Goal: Task Accomplishment & Management: Complete application form

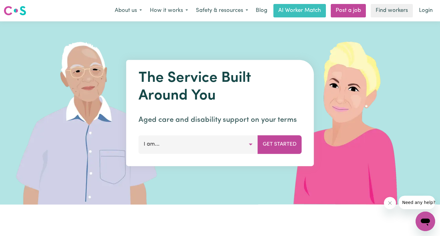
click at [236, 141] on button "I am..." at bounding box center [198, 144] width 119 height 18
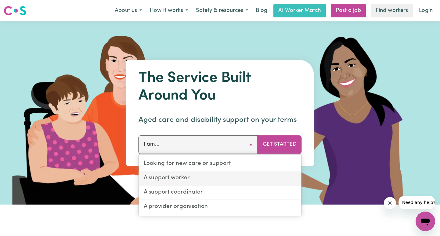
click at [198, 177] on link "A support worker" at bounding box center [220, 178] width 163 height 14
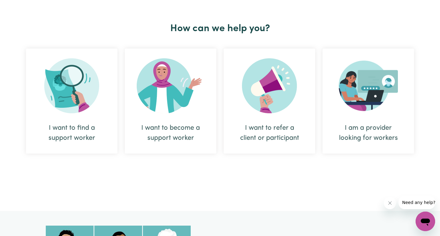
scroll to position [220, 0]
click at [174, 99] on img at bounding box center [171, 86] width 68 height 55
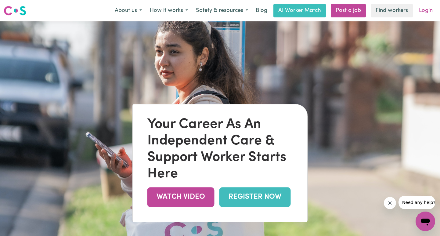
click at [423, 11] on link "Login" at bounding box center [425, 10] width 21 height 13
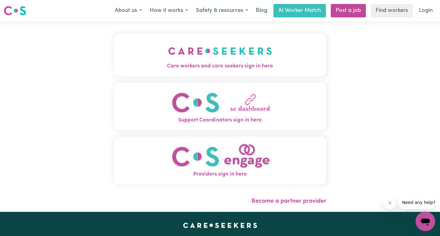
click at [285, 59] on button "Care workers and care seekers sign in here" at bounding box center [220, 55] width 213 height 43
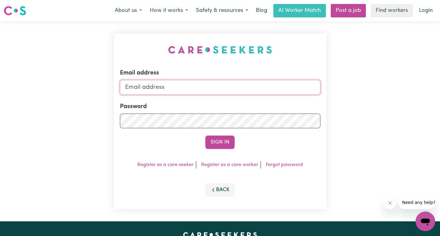
click at [183, 85] on input "Email address" at bounding box center [220, 87] width 200 height 15
type input "[EMAIL_ADDRESS][DOMAIN_NAME]"
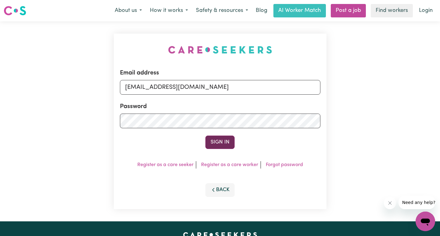
click at [222, 141] on button "Sign In" at bounding box center [219, 141] width 29 height 13
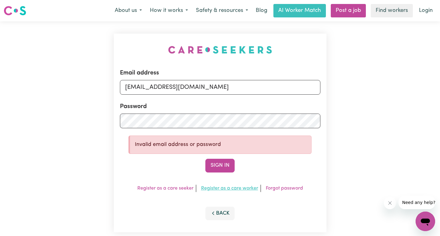
click at [224, 188] on link "Register as a care worker" at bounding box center [229, 188] width 57 height 5
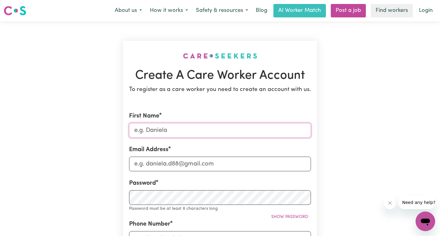
click at [196, 126] on input "First Name" at bounding box center [220, 130] width 182 height 15
type input "b"
type input "[PERSON_NAME]"
click at [184, 166] on input "Email Address" at bounding box center [220, 164] width 182 height 15
paste input "@"
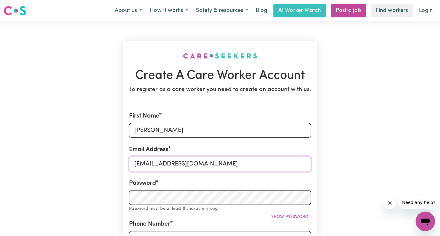
type input "[EMAIL_ADDRESS][DOMAIN_NAME]"
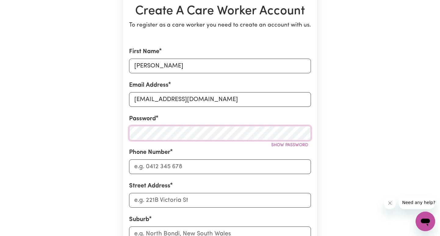
scroll to position [71, 0]
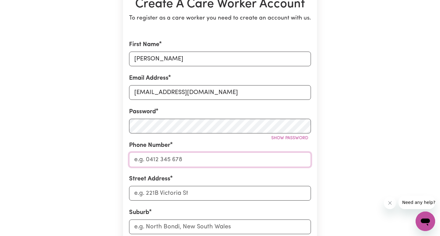
click at [182, 160] on input "Phone Number" at bounding box center [220, 159] width 182 height 15
type input "0406892856"
click at [178, 193] on input "Street Address" at bounding box center [220, 193] width 182 height 15
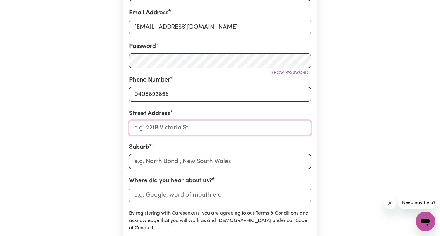
scroll to position [137, 0]
click at [177, 130] on input "Street Address" at bounding box center [220, 128] width 182 height 15
type input "[STREET_ADDRESS][PERSON_NAME]"
click at [174, 164] on input "text" at bounding box center [220, 161] width 182 height 15
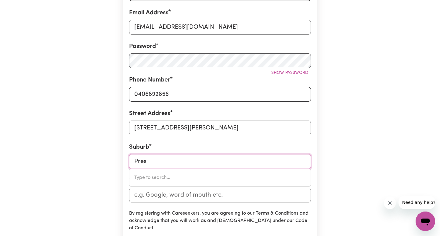
type input "[PERSON_NAME]"
type input "PrestON, [GEOGRAPHIC_DATA], 4352"
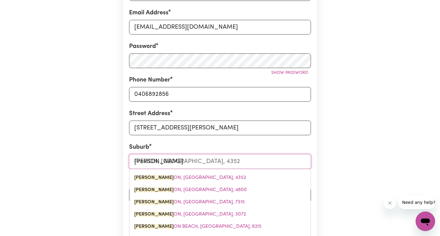
type input "Presto"
type input "PrestoN, [GEOGRAPHIC_DATA], 4352"
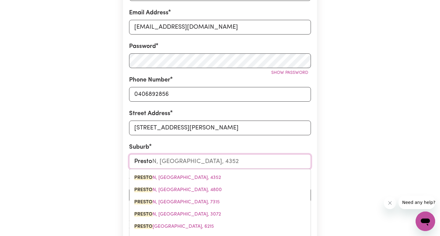
type input "[PERSON_NAME]"
type input "[GEOGRAPHIC_DATA], [GEOGRAPHIC_DATA], 4352"
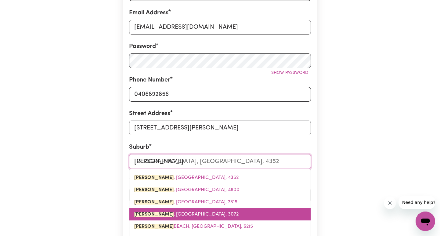
click at [177, 215] on span "[GEOGRAPHIC_DATA][PERSON_NAME][GEOGRAPHIC_DATA], 3072" at bounding box center [186, 214] width 104 height 5
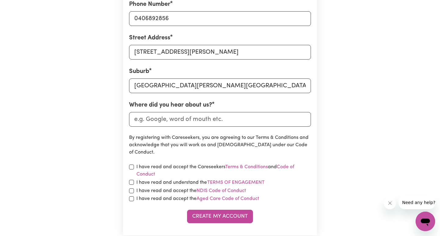
scroll to position [214, 0]
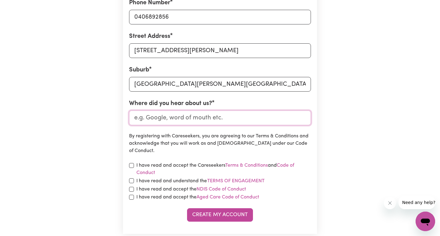
click at [223, 116] on input "Where did you hear about us?" at bounding box center [220, 117] width 182 height 15
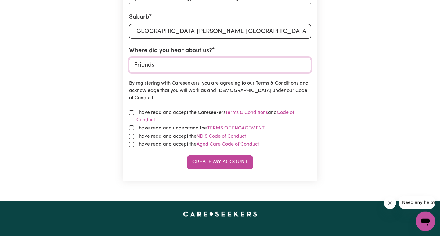
scroll to position [271, 0]
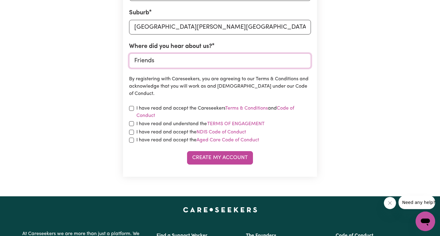
type input "Friends"
click at [132, 109] on input "checkbox" at bounding box center [131, 108] width 5 height 5
checkbox input "true"
click at [133, 123] on input "checkbox" at bounding box center [131, 123] width 5 height 5
checkbox input "true"
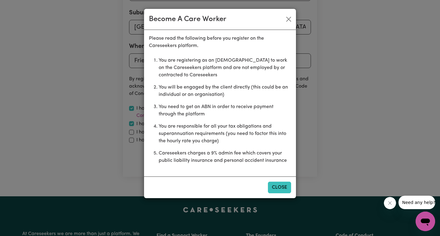
click at [284, 187] on button "Close" at bounding box center [279, 188] width 23 height 12
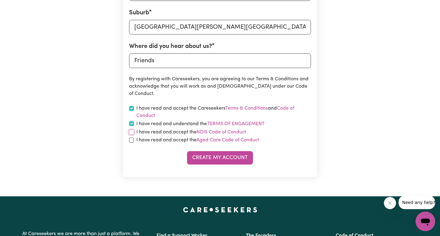
click at [131, 132] on input "checkbox" at bounding box center [131, 132] width 5 height 5
checkbox input "true"
click at [130, 141] on input "checkbox" at bounding box center [131, 140] width 5 height 5
checkbox input "true"
click at [227, 158] on button "Create My Account" at bounding box center [220, 157] width 66 height 13
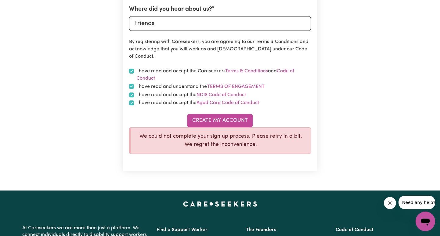
scroll to position [308, 0]
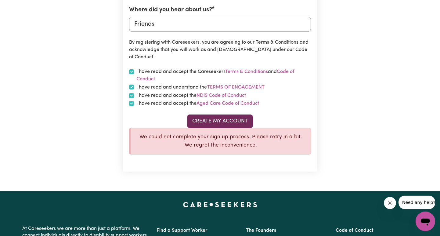
click at [215, 122] on button "Create My Account" at bounding box center [220, 120] width 66 height 13
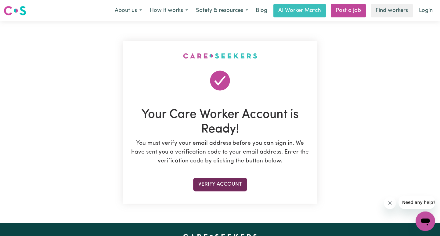
scroll to position [0, 0]
click at [224, 184] on button "Verify Account" at bounding box center [220, 184] width 54 height 13
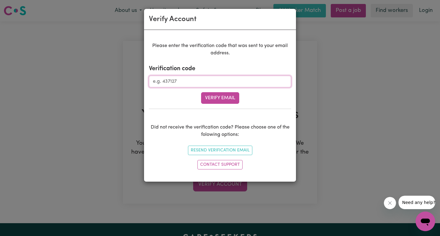
click at [193, 80] on input "Verification code" at bounding box center [220, 82] width 142 height 12
type input "173543"
click at [230, 97] on button "Verify Email" at bounding box center [220, 98] width 38 height 12
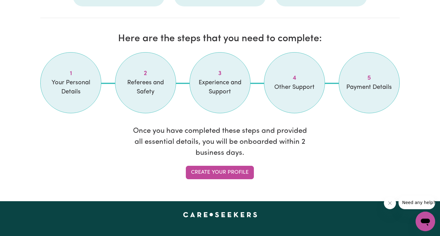
scroll to position [495, 0]
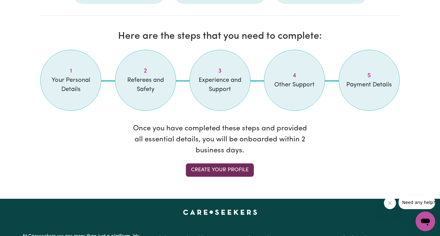
click at [227, 170] on link "Create your profile" at bounding box center [220, 169] width 68 height 13
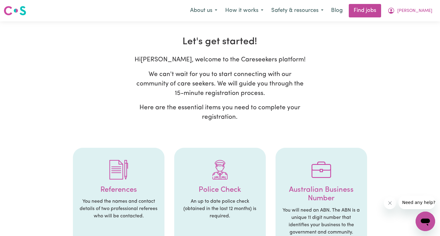
select select "Studying a healthcare related degree or qualification"
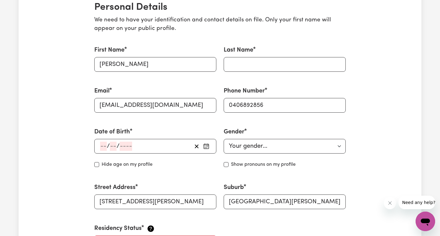
scroll to position [150, 0]
click at [247, 62] on input "Last Name" at bounding box center [285, 64] width 122 height 15
type input "Acharya"
click at [206, 148] on icon "button" at bounding box center [206, 146] width 6 height 6
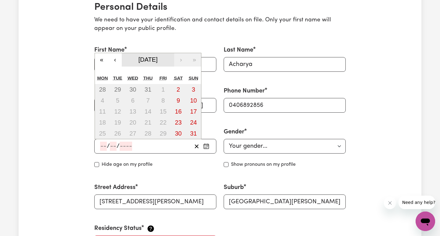
click at [146, 58] on span "[DATE]" at bounding box center [148, 59] width 19 height 7
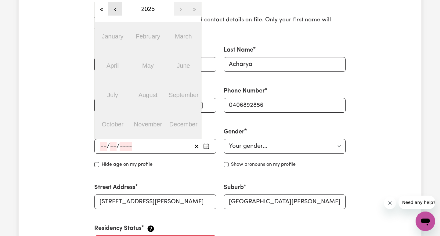
click at [117, 9] on button "‹" at bounding box center [114, 8] width 13 height 13
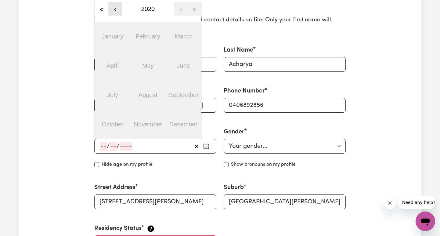
click at [117, 9] on button "‹" at bounding box center [114, 8] width 13 height 13
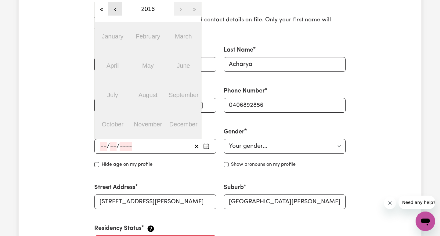
click at [117, 9] on button "‹" at bounding box center [114, 8] width 13 height 13
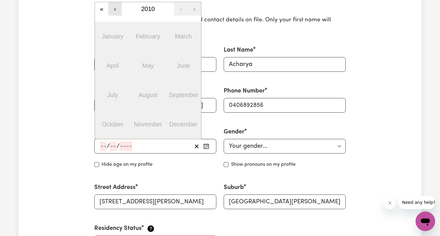
click at [117, 9] on button "‹" at bounding box center [114, 8] width 13 height 13
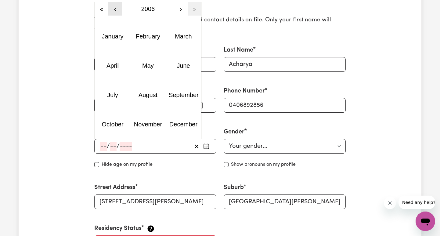
click at [117, 9] on button "‹" at bounding box center [114, 8] width 13 height 13
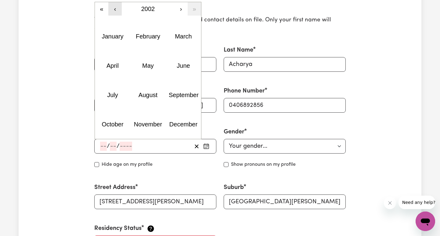
click at [117, 9] on button "‹" at bounding box center [114, 8] width 13 height 13
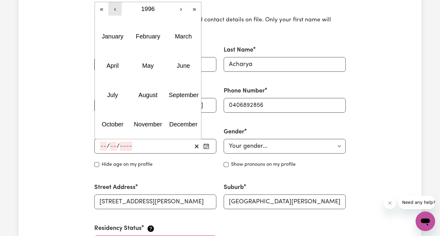
click at [117, 9] on button "‹" at bounding box center [114, 8] width 13 height 13
click at [181, 7] on button "›" at bounding box center [180, 8] width 13 height 13
click at [150, 65] on abbr "May" at bounding box center [148, 65] width 12 height 7
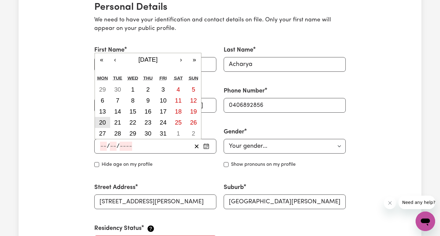
click at [100, 120] on abbr "20" at bounding box center [102, 122] width 7 height 7
type input "[DATE]"
type input "20"
type input "5"
type input "1996"
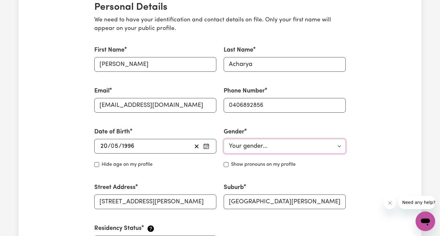
click at [224, 139] on select "Your gender... [DEMOGRAPHIC_DATA] [DEMOGRAPHIC_DATA] [DEMOGRAPHIC_DATA] Other P…" at bounding box center [285, 146] width 122 height 15
select select "[DEMOGRAPHIC_DATA]"
click option "[DEMOGRAPHIC_DATA]" at bounding box center [0, 0] width 0 height 0
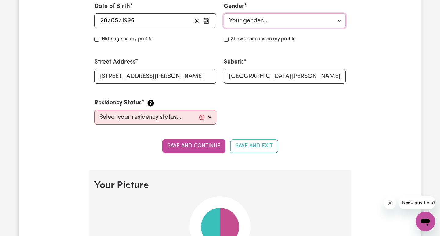
scroll to position [295, 0]
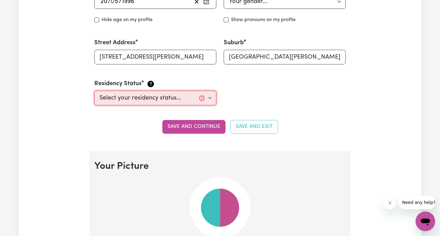
click at [94, 91] on select "Select your residency status... [DEMOGRAPHIC_DATA] citizen Australian PR [DEMOG…" at bounding box center [155, 98] width 122 height 15
select select "Student Visa"
click option "Student Visa" at bounding box center [0, 0] width 0 height 0
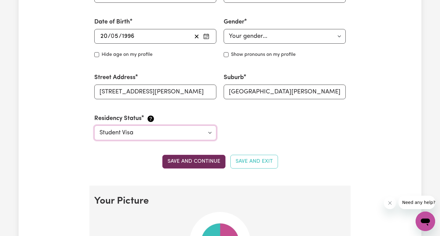
scroll to position [276, 0]
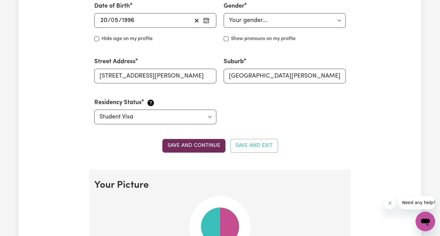
click at [202, 147] on button "Save and continue" at bounding box center [193, 145] width 63 height 13
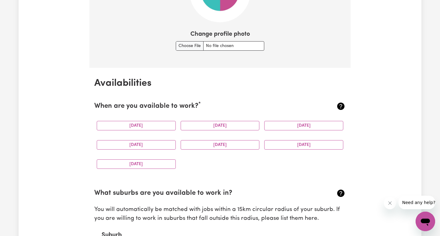
scroll to position [512, 0]
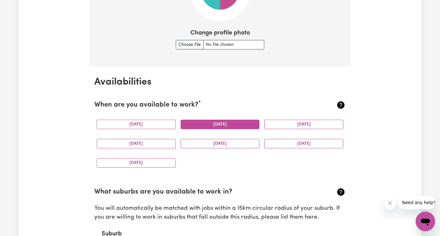
click at [205, 125] on button "[DATE]" at bounding box center [220, 124] width 79 height 9
click at [297, 125] on button "[DATE]" at bounding box center [303, 124] width 79 height 9
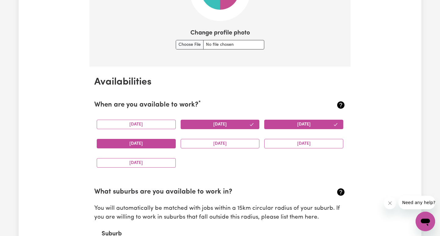
click at [162, 142] on button "[DATE]" at bounding box center [136, 143] width 79 height 9
click at [214, 141] on button "[DATE]" at bounding box center [220, 143] width 79 height 9
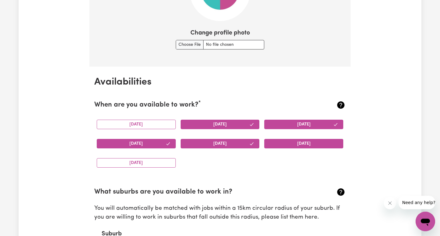
click at [298, 140] on button "[DATE]" at bounding box center [303, 143] width 79 height 9
click at [159, 163] on button "[DATE]" at bounding box center [136, 162] width 79 height 9
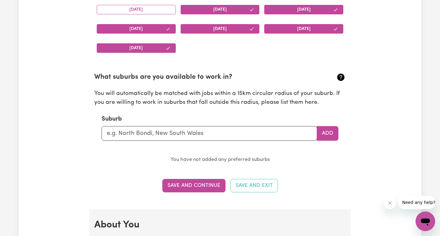
scroll to position [627, 0]
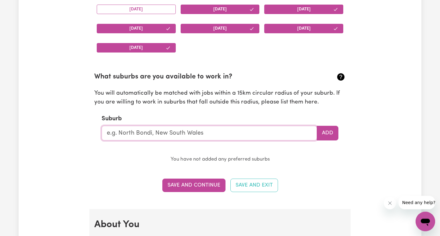
click at [222, 132] on input "text" at bounding box center [209, 133] width 215 height 15
type input "[PERSON_NAME]"
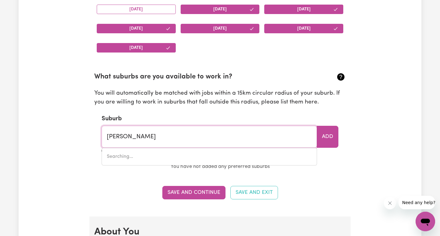
type input "PrestON, [GEOGRAPHIC_DATA], 4352"
type input "Presto"
type input "PrestoN, [GEOGRAPHIC_DATA], 4352"
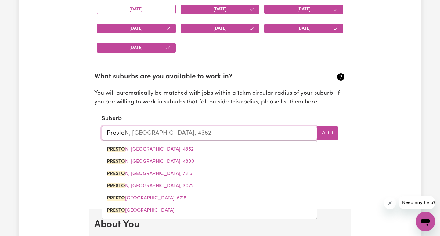
type input "[PERSON_NAME]"
type input "[GEOGRAPHIC_DATA], [GEOGRAPHIC_DATA], 4352"
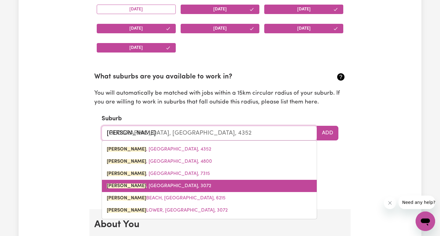
click at [163, 184] on link "[GEOGRAPHIC_DATA][PERSON_NAME][GEOGRAPHIC_DATA], 3072" at bounding box center [209, 186] width 215 height 12
type input "[GEOGRAPHIC_DATA][PERSON_NAME][GEOGRAPHIC_DATA], 3072"
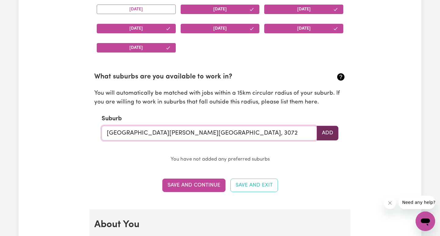
type input "[GEOGRAPHIC_DATA][PERSON_NAME][GEOGRAPHIC_DATA], 3072"
click at [326, 135] on button "Add" at bounding box center [328, 133] width 22 height 15
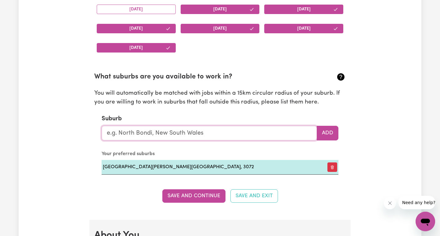
click at [211, 134] on input "text" at bounding box center [209, 133] width 215 height 15
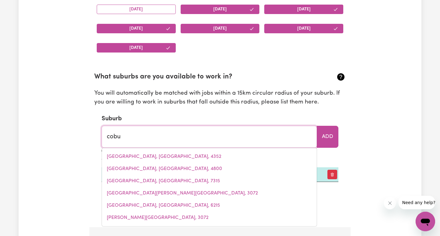
type input "cobur"
type input "[GEOGRAPHIC_DATA]"
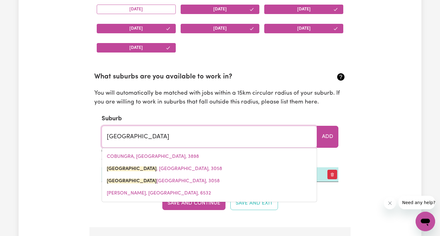
type input "[GEOGRAPHIC_DATA], [GEOGRAPHIC_DATA], 3058"
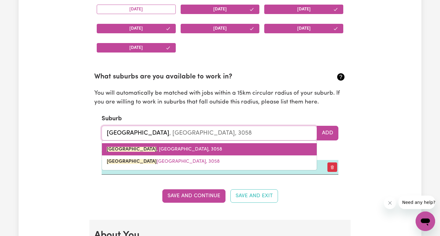
click at [162, 148] on link "[GEOGRAPHIC_DATA] , [GEOGRAPHIC_DATA], 3058" at bounding box center [209, 149] width 215 height 12
type input "[GEOGRAPHIC_DATA], [GEOGRAPHIC_DATA], 3058"
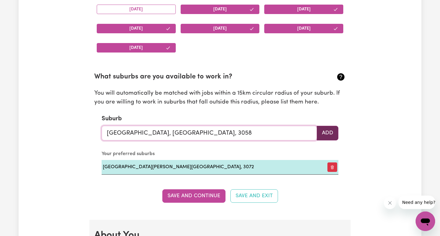
type input "[GEOGRAPHIC_DATA], [GEOGRAPHIC_DATA], 3058"
click at [328, 134] on button "Add" at bounding box center [328, 133] width 22 height 15
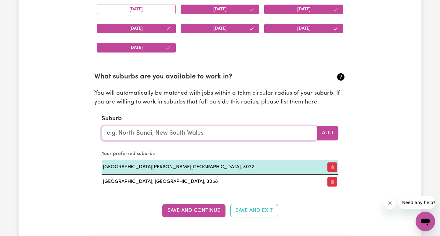
click at [203, 129] on input "text" at bounding box center [209, 133] width 215 height 15
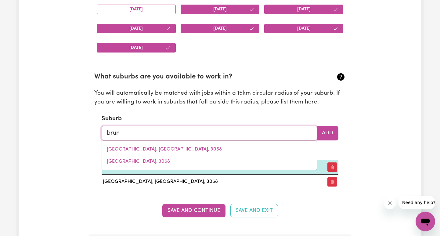
type input "[PERSON_NAME]"
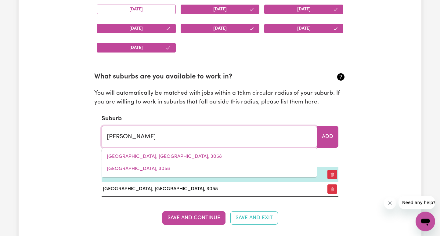
type input "brunsWICK, [GEOGRAPHIC_DATA], 3056"
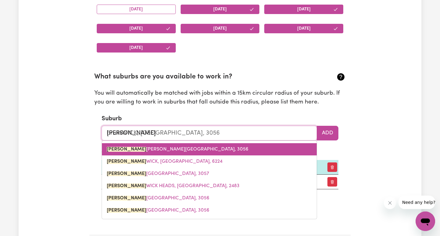
click at [165, 147] on span "[PERSON_NAME] [PERSON_NAME][GEOGRAPHIC_DATA], 3056" at bounding box center [178, 149] width 142 height 5
type input "[GEOGRAPHIC_DATA], [GEOGRAPHIC_DATA], 3056"
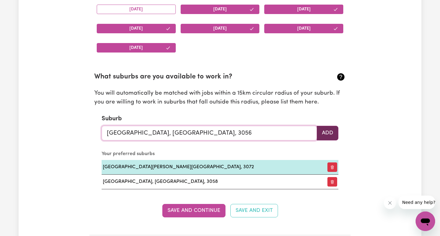
type input "[GEOGRAPHIC_DATA], [GEOGRAPHIC_DATA], 3056"
click at [327, 134] on button "Add" at bounding box center [328, 133] width 22 height 15
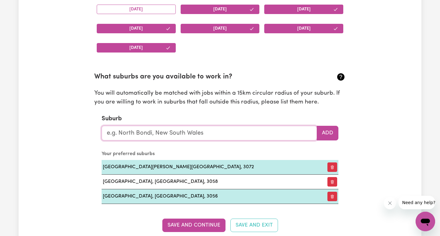
click at [235, 132] on input "text" at bounding box center [209, 133] width 215 height 15
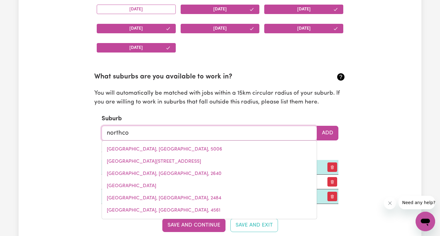
type input "northcot"
type input "northcotE, [GEOGRAPHIC_DATA], 3070"
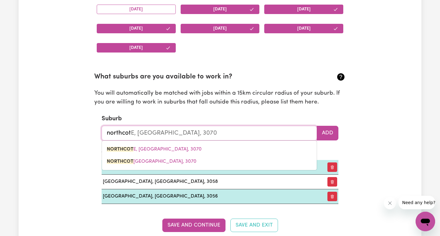
type input "northcote"
type input "[GEOGRAPHIC_DATA], [GEOGRAPHIC_DATA], 3070"
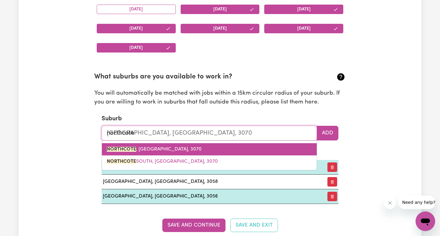
click at [168, 148] on span "NORTHCOTE , [GEOGRAPHIC_DATA], 3070" at bounding box center [154, 149] width 95 height 5
type input "NORTHCOTE, [GEOGRAPHIC_DATA], 3070"
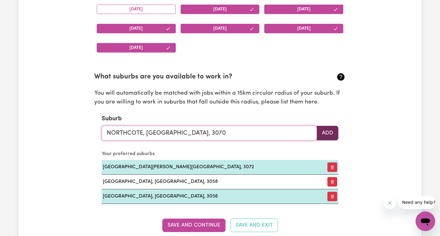
type input "NORTHCOTE, [GEOGRAPHIC_DATA], 3070"
click at [337, 133] on button "Add" at bounding box center [328, 133] width 22 height 15
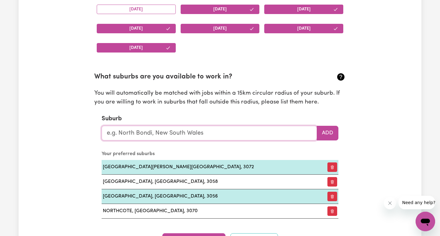
click at [192, 128] on input "text" at bounding box center [209, 133] width 215 height 15
type input "res"
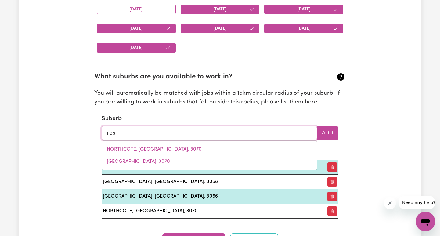
type input "resEARCH, [GEOGRAPHIC_DATA], 3095"
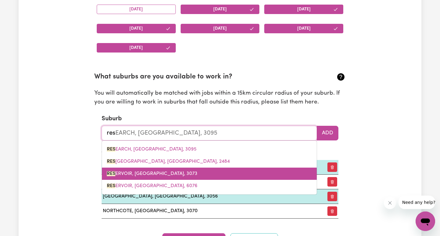
click at [150, 175] on span "RES ERVOIR, [GEOGRAPHIC_DATA], 3073" at bounding box center [152, 173] width 91 height 5
type input "RESERVOIR, [GEOGRAPHIC_DATA], 3073"
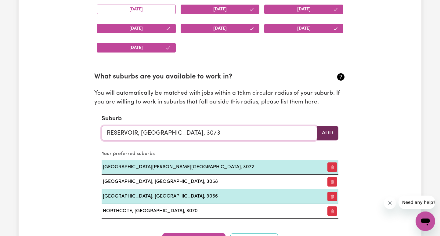
type input "RESERVOIR, [GEOGRAPHIC_DATA], 3073"
click at [327, 136] on button "Add" at bounding box center [328, 133] width 22 height 15
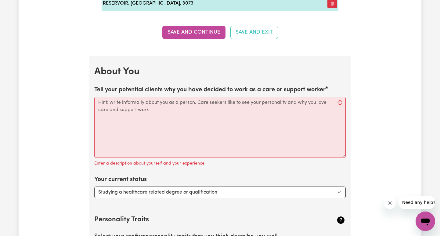
scroll to position [849, 0]
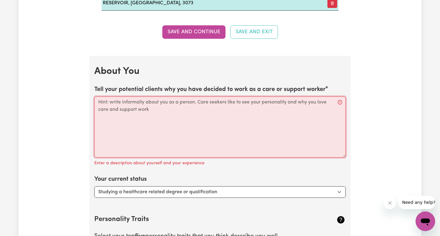
drag, startPoint x: 110, startPoint y: 99, endPoint x: 129, endPoint y: 107, distance: 20.0
click at [129, 107] on textarea "Tell your potential clients why you have decided to work as a care or support w…" at bounding box center [219, 126] width 251 height 61
drag, startPoint x: 98, startPoint y: 100, endPoint x: 127, endPoint y: 108, distance: 30.5
click at [127, 108] on textarea "Tell your potential clients why you have decided to work as a care or support w…" at bounding box center [219, 126] width 251 height 61
click at [130, 106] on textarea "Tell your potential clients why you have decided to work as a care or support w…" at bounding box center [219, 126] width 251 height 61
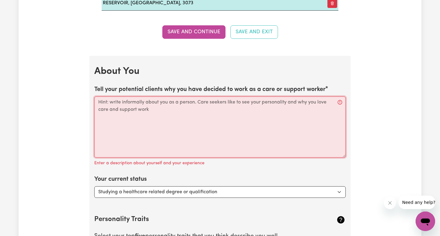
click at [130, 106] on textarea "Tell your potential clients why you have decided to work as a care or support w…" at bounding box center [219, 126] width 251 height 61
click at [132, 98] on textarea "Tell your potential clients why you have decided to work as a care or support w…" at bounding box center [219, 126] width 251 height 61
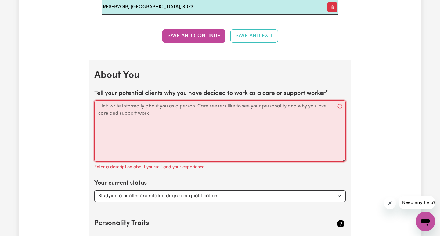
scroll to position [845, 0]
click at [222, 117] on textarea "Tell your potential clients why you have decided to work as a care or support w…" at bounding box center [219, 130] width 251 height 61
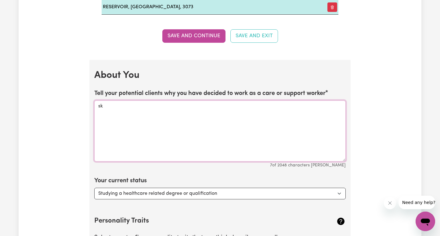
type textarea "s"
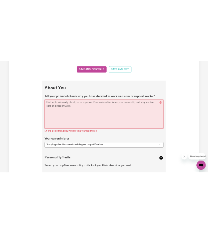
scroll to position [862, 0]
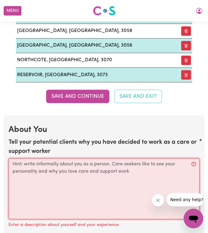
click at [85, 171] on textarea "Tell your potential clients why you have decided to work as a care or support w…" at bounding box center [104, 188] width 191 height 61
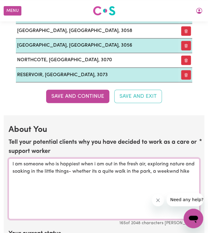
click at [182, 170] on textarea "I am someone who is happiest when i am out in the fresh air, exploring nature a…" at bounding box center [104, 188] width 191 height 61
click at [56, 177] on textarea "I am someone who is happiest when i am out in the fresh air, exploring nature a…" at bounding box center [104, 188] width 191 height 61
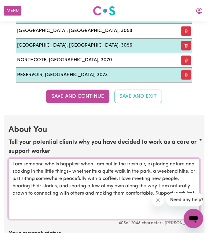
click at [29, 199] on textarea "I am someone who is happiest when i am out in the fresh air, exploring nature a…" at bounding box center [104, 188] width 191 height 61
click at [30, 198] on textarea "I am someone who is happiest when i am out in the fresh air, exploring nature a…" at bounding box center [104, 188] width 191 height 61
click at [38, 197] on textarea "I am someone who is happiest when i am out in the fresh air, exploring nature a…" at bounding box center [104, 188] width 191 height 61
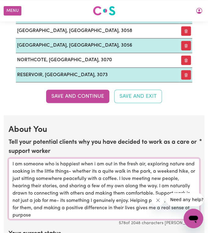
scroll to position [2, 0]
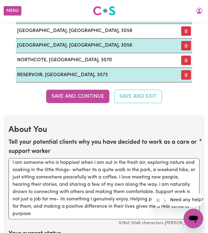
click at [157, 202] on icon "Close message from company" at bounding box center [157, 200] width 5 height 5
click at [62, 212] on textarea "I am someone who is happiest when i am out in the fresh air, exploring nature a…" at bounding box center [104, 188] width 191 height 61
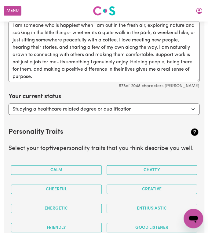
scroll to position [1000, 0]
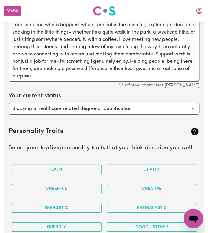
type textarea "I am someone who is happiest when i am out in the fresh air, exploring nature a…"
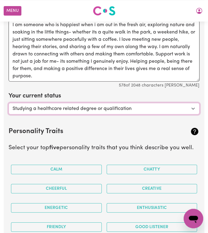
click at [9, 103] on select "Select... Studying a healthcare related degree or qualification Studying a non-…" at bounding box center [104, 109] width 191 height 12
click option "Studying a healthcare related degree or qualification" at bounding box center [0, 0] width 0 height 0
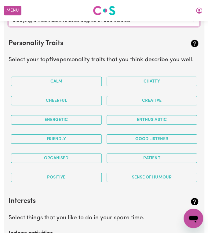
scroll to position [1091, 0]
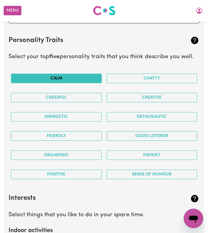
click at [82, 74] on button "Calm" at bounding box center [56, 78] width 91 height 9
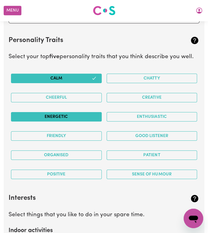
click at [74, 117] on button "Energetic" at bounding box center [56, 116] width 91 height 9
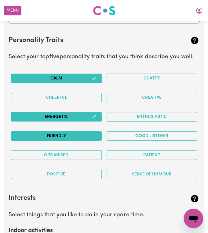
click at [72, 134] on button "Friendly" at bounding box center [56, 136] width 91 height 9
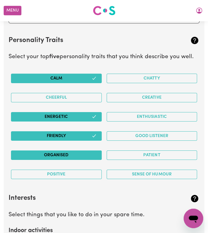
click at [78, 152] on button "Organised" at bounding box center [56, 155] width 91 height 9
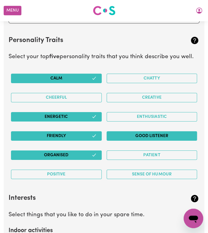
click at [149, 132] on button "Good Listener" at bounding box center [152, 136] width 91 height 9
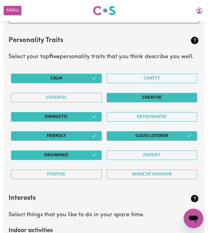
click at [158, 99] on button "Creative" at bounding box center [152, 97] width 91 height 9
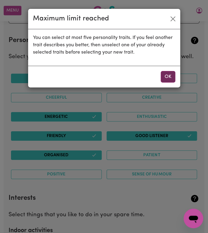
click at [169, 76] on button "OK" at bounding box center [168, 77] width 15 height 12
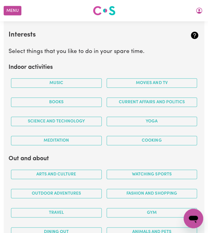
scroll to position [1257, 0]
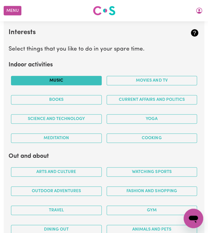
click at [67, 76] on button "Music" at bounding box center [56, 80] width 91 height 9
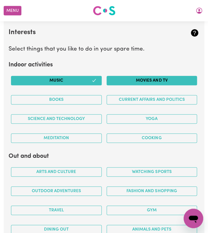
click at [156, 77] on button "Movies and TV" at bounding box center [152, 80] width 91 height 9
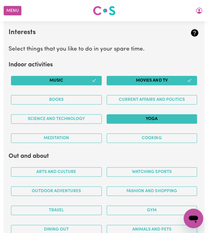
click at [156, 115] on button "Yoga" at bounding box center [152, 118] width 91 height 9
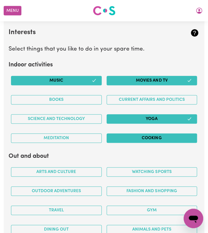
click at [135, 135] on button "Cooking" at bounding box center [152, 138] width 91 height 9
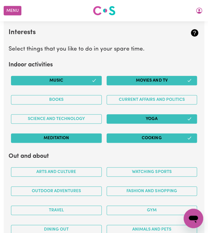
click at [78, 134] on button "Meditation" at bounding box center [56, 138] width 91 height 9
click at [133, 116] on button "Yoga" at bounding box center [152, 118] width 91 height 9
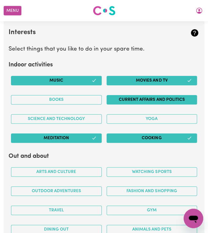
click at [156, 96] on button "Current Affairs and Politics" at bounding box center [152, 99] width 91 height 9
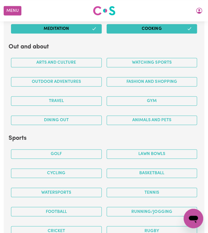
scroll to position [1367, 0]
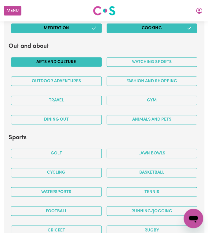
click at [79, 57] on button "Arts and Culture" at bounding box center [56, 61] width 91 height 9
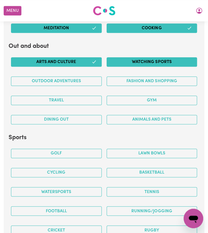
click at [132, 57] on button "Watching sports" at bounding box center [152, 61] width 91 height 9
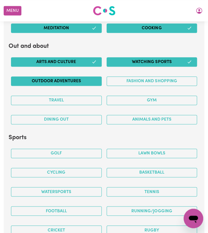
click at [84, 78] on button "Outdoor adventures" at bounding box center [56, 81] width 91 height 9
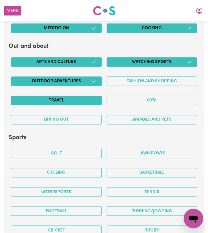
click at [81, 97] on button "Travel" at bounding box center [56, 100] width 91 height 9
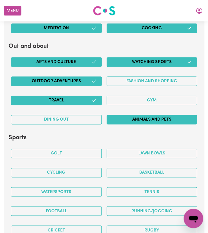
click at [142, 115] on button "Animals and pets" at bounding box center [152, 119] width 91 height 9
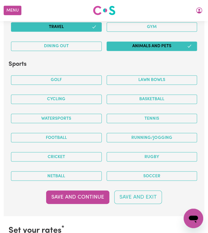
scroll to position [1447, 0]
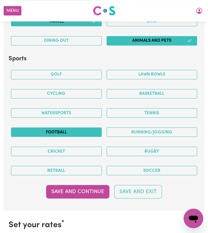
click at [72, 128] on button "Football" at bounding box center [56, 132] width 91 height 9
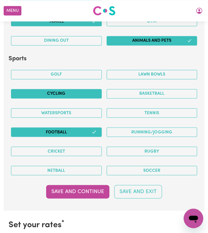
click at [71, 89] on button "Cycling" at bounding box center [56, 93] width 91 height 9
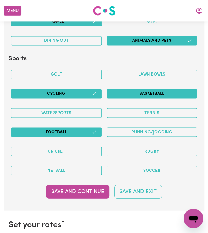
click at [158, 89] on button "Basketball" at bounding box center [152, 93] width 91 height 9
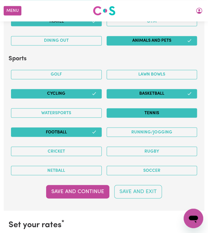
click at [128, 108] on button "Tennis" at bounding box center [152, 112] width 91 height 9
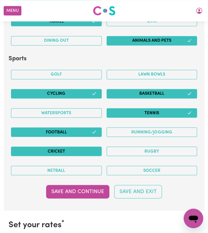
click at [70, 147] on button "Cricket" at bounding box center [56, 151] width 91 height 9
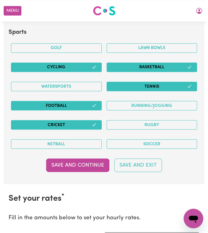
scroll to position [1475, 0]
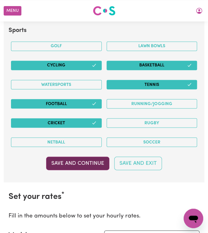
click at [86, 157] on button "Save and Continue" at bounding box center [77, 163] width 63 height 13
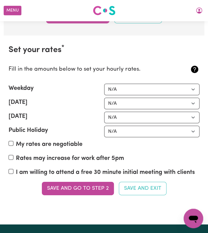
scroll to position [1623, 0]
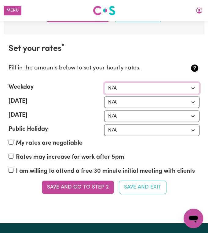
click at [104, 83] on select "N/A $37 $38 $39 $40 $41 $42 $43 $44 $45 $46 $47 $48 $49 $50 $51 $52 $53 $54 $55…" at bounding box center [152, 89] width 96 height 12
select select "55"
click option "$55" at bounding box center [0, 0] width 0 height 0
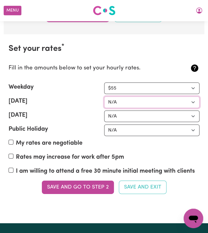
click at [104, 97] on select "N/A $37 $38 $39 $40 $41 $42 $43 $44 $45 $46 $47 $48 $49 $50 $51 $52 $53 $54 $55…" at bounding box center [152, 103] width 96 height 12
select select "70"
click option "$70" at bounding box center [0, 0] width 0 height 0
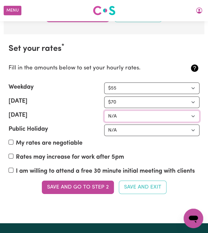
click at [104, 111] on select "N/A $37 $38 $39 $40 $41 $42 $43 $44 $45 $46 $47 $48 $49 $50 $51 $52 $53 $54 $55…" at bounding box center [152, 117] width 96 height 12
select select "90"
click option "$90" at bounding box center [0, 0] width 0 height 0
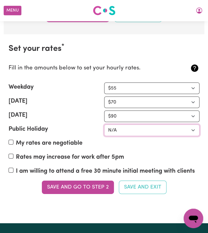
click at [104, 125] on select "N/A $37 $38 $39 $40 $41 $42 $43 $44 $45 $46 $47 $48 $49 $50 $51 $52 $53 $54 $55…" at bounding box center [152, 131] width 96 height 12
select select "120"
click option "$120" at bounding box center [0, 0] width 0 height 0
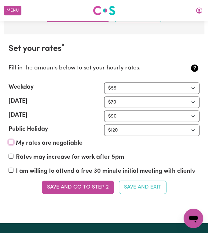
click at [10, 140] on input "My rates are negotiable" at bounding box center [11, 142] width 5 height 5
checkbox input "true"
click at [11, 168] on input "I am willing to attend a free 30 minute initial meeting with clients" at bounding box center [11, 170] width 5 height 5
click at [9, 168] on input "I am willing to attend a free 30 minute initial meeting with clients" at bounding box center [11, 170] width 5 height 5
click at [12, 168] on input "I am willing to attend a free 30 minute initial meeting with clients" at bounding box center [11, 170] width 5 height 5
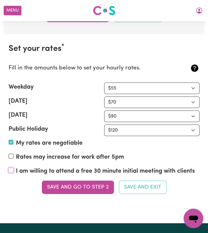
checkbox input "true"
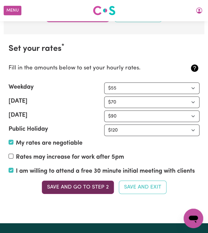
click at [97, 182] on button "Save and go to Step 2" at bounding box center [78, 187] width 72 height 13
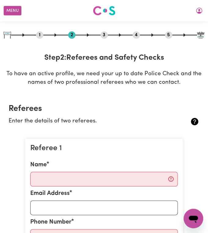
scroll to position [0, 0]
